Goal: Register for event/course

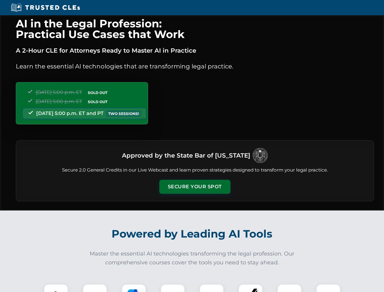
click at [194, 187] on button "Secure Your Spot" at bounding box center [194, 187] width 71 height 14
click at [56, 288] on img at bounding box center [56, 296] width 18 height 18
